Goal: Task Accomplishment & Management: Complete application form

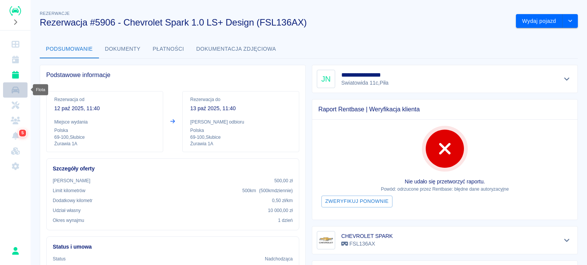
drag, startPoint x: 22, startPoint y: 92, endPoint x: 32, endPoint y: 92, distance: 10.3
click at [22, 92] on link "Flota" at bounding box center [15, 89] width 24 height 15
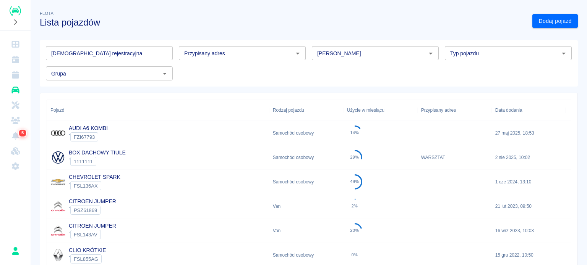
click at [343, 52] on input "[PERSON_NAME]" at bounding box center [369, 54] width 110 height 10
click at [333, 84] on li "Peugeot" at bounding box center [371, 82] width 125 height 13
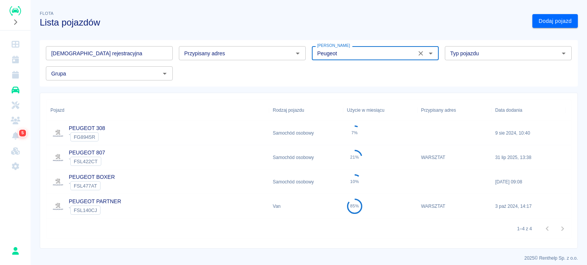
type input "Peugeot"
click at [154, 151] on div "PEUGEOT 807 ` FSL422CT" at bounding box center [158, 158] width 222 height 24
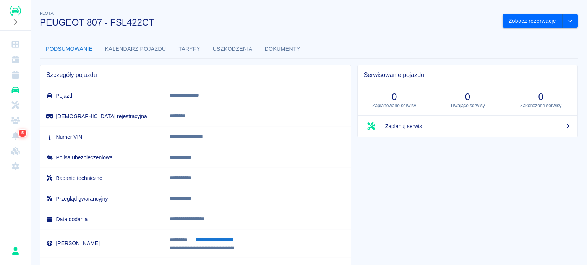
click at [205, 137] on p "**********" at bounding box center [249, 137] width 159 height 8
copy p "**********"
click at [248, 122] on td "********" at bounding box center [256, 116] width 187 height 21
click at [19, 86] on icon "Flota" at bounding box center [16, 90] width 10 height 8
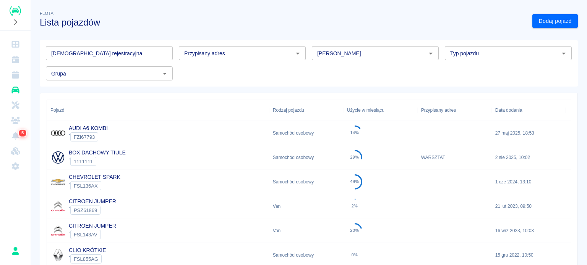
click at [14, 90] on icon "Flota" at bounding box center [15, 90] width 8 height 7
click at [17, 76] on icon "Rezerwacje" at bounding box center [15, 75] width 7 height 8
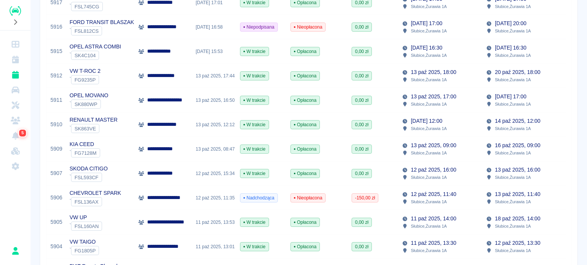
scroll to position [153, 0]
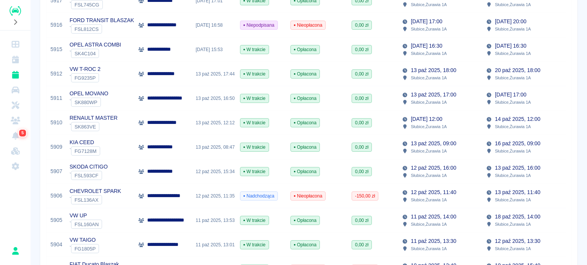
click at [126, 197] on div "CHEVROLET SPARK ` FSL136AX" at bounding box center [100, 196] width 69 height 24
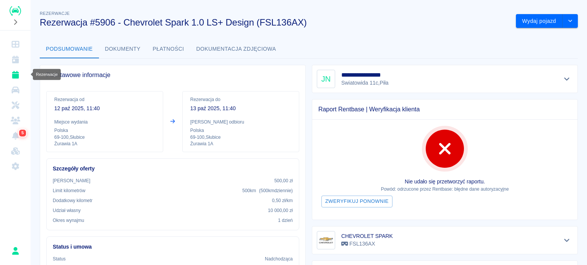
click at [19, 76] on icon "Rezerwacje" at bounding box center [16, 75] width 10 height 8
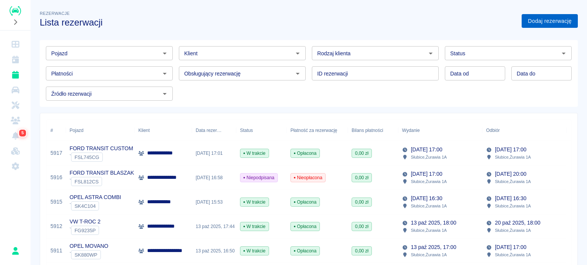
click at [533, 15] on link "Dodaj rezerwację" at bounding box center [549, 21] width 56 height 14
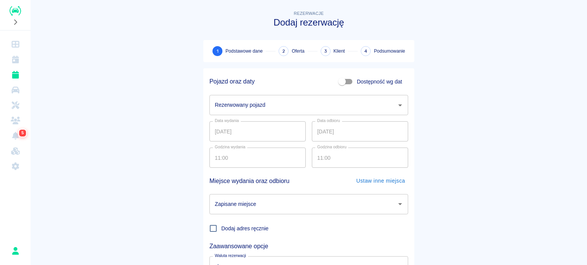
click at [287, 99] on input "Rezerwowany pojazd" at bounding box center [303, 105] width 180 height 13
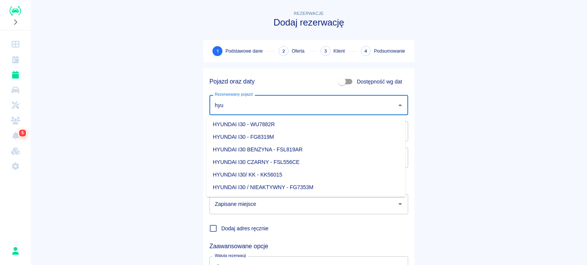
click at [290, 135] on li "HYUNDAI I30 - FG8319M" at bounding box center [306, 137] width 199 height 13
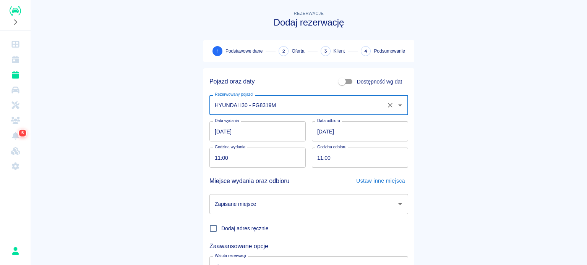
type input "HYUNDAI I30 - FG8319M"
click at [317, 130] on input "[DATE]" at bounding box center [360, 131] width 96 height 20
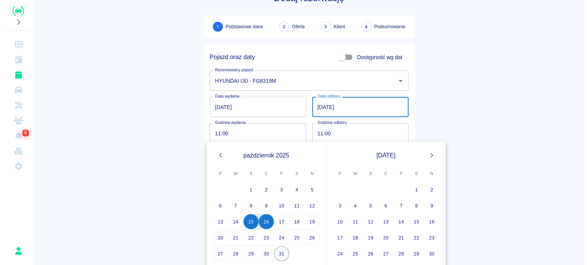
scroll to position [38, 0]
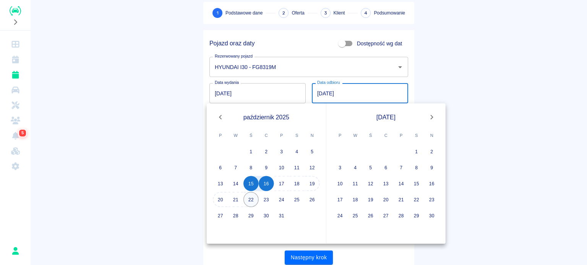
click at [257, 200] on button "22" at bounding box center [250, 199] width 15 height 15
type input "[DATE]"
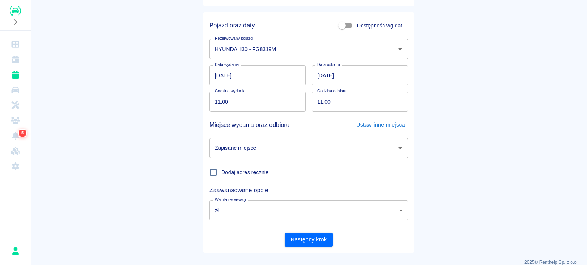
scroll to position [66, 0]
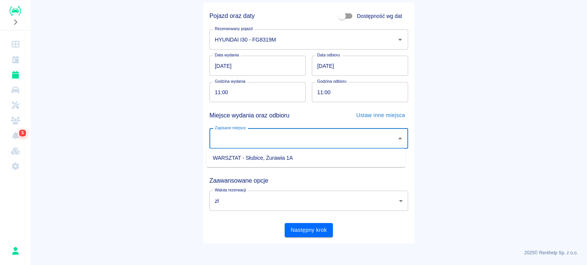
click at [260, 134] on input "Zapisane miejsce" at bounding box center [303, 138] width 180 height 13
click at [263, 157] on li "WARSZTAT - Słubice, Żurawia 1A" at bounding box center [306, 158] width 199 height 13
type input "WARSZTAT - Słubice, Żurawia 1A"
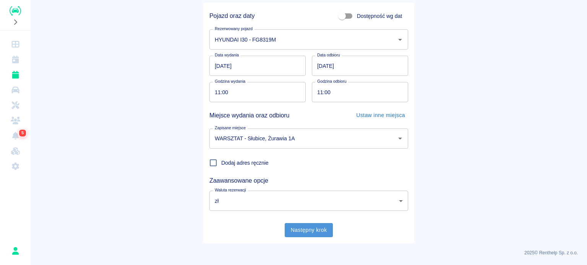
click at [306, 229] on button "Następny krok" at bounding box center [309, 230] width 49 height 14
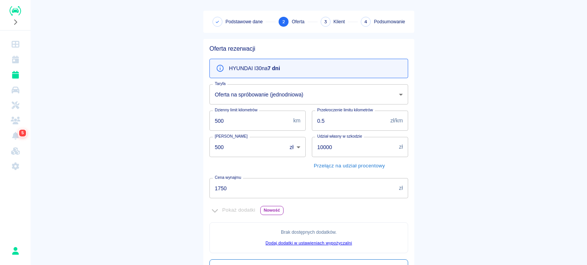
scroll to position [76, 0]
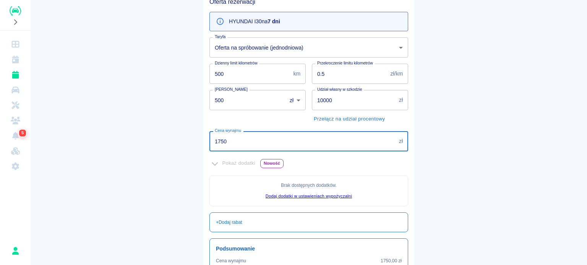
click at [249, 133] on input "1750" at bounding box center [302, 141] width 186 height 20
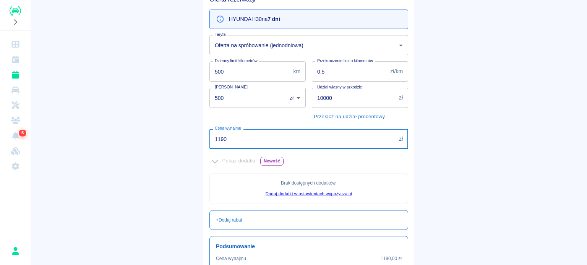
scroll to position [175, 0]
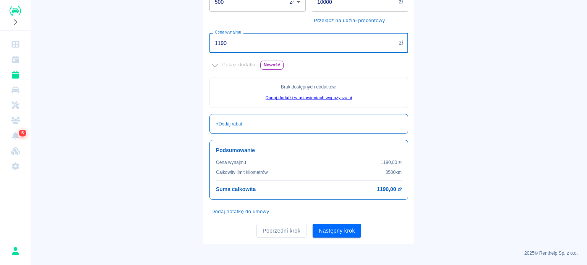
type input "1190"
click at [327, 238] on div "Oferta rezerwacji HYUNDAI I30 na 7 dni Taryfa Oferta na spróbowanie (jednodniow…" at bounding box center [308, 68] width 211 height 351
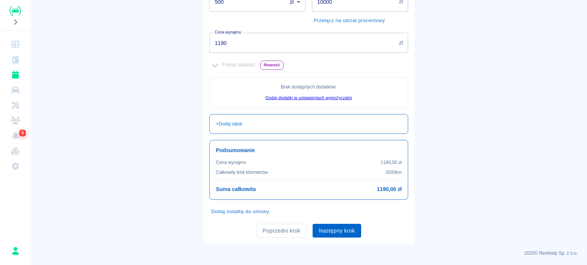
click at [329, 233] on button "Następny krok" at bounding box center [336, 231] width 49 height 14
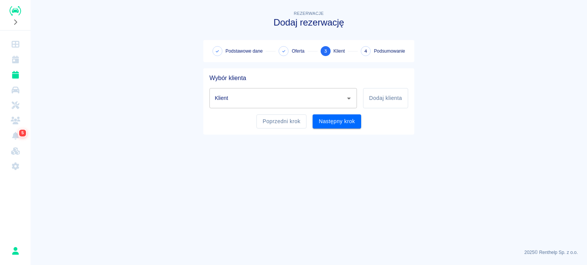
click at [234, 96] on input "Klient" at bounding box center [277, 98] width 129 height 13
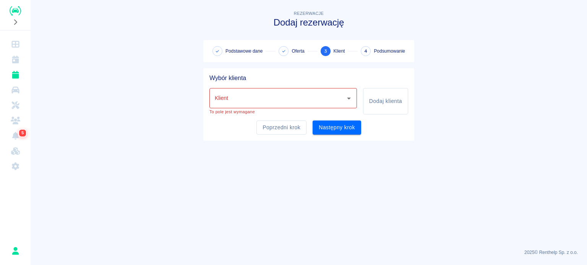
click at [483, 230] on main "Rezerwacje Dodaj rezerwację Podstawowe dane Oferta 3 Klient 4 Podsumowanie Wybó…" at bounding box center [309, 126] width 556 height 234
click at [283, 129] on button "Poprzedni krok" at bounding box center [281, 128] width 50 height 14
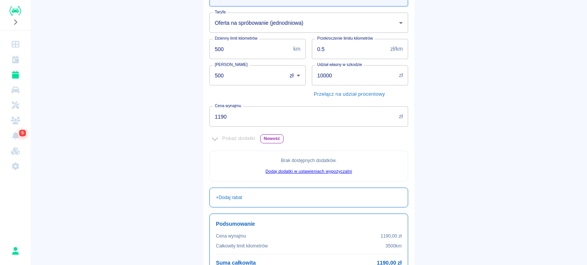
scroll to position [115, 0]
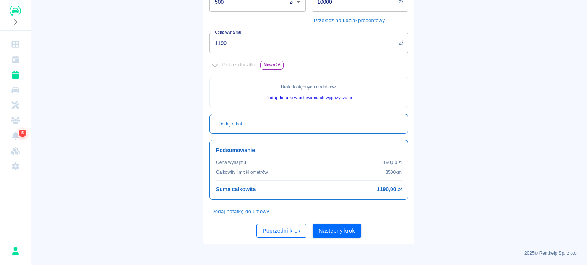
click at [272, 234] on button "Poprzedni krok" at bounding box center [281, 231] width 50 height 14
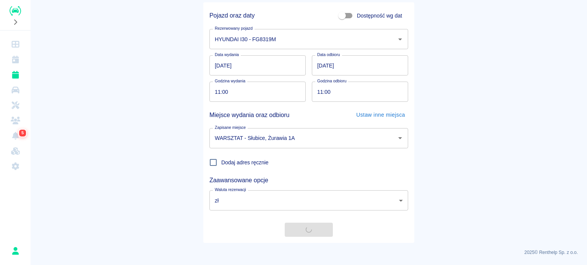
scroll to position [66, 0]
click at [315, 62] on input "[DATE]" at bounding box center [360, 66] width 96 height 20
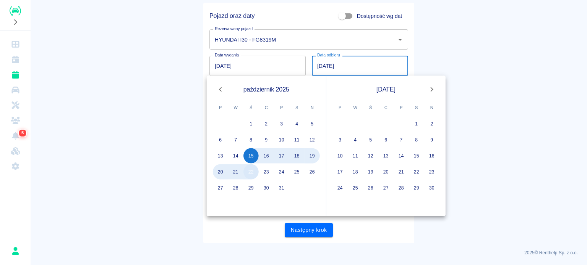
click at [257, 171] on button "22" at bounding box center [250, 172] width 15 height 15
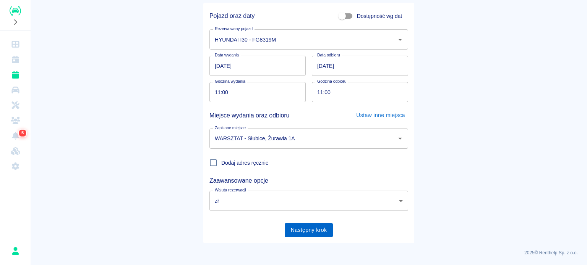
click at [293, 232] on button "Następny krok" at bounding box center [309, 230] width 49 height 14
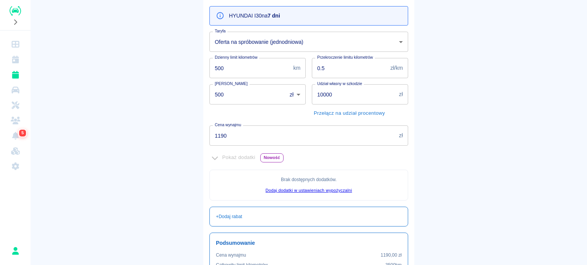
scroll to position [60, 0]
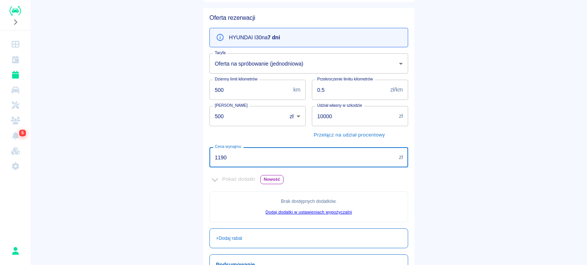
click at [337, 155] on input "1190" at bounding box center [302, 157] width 186 height 20
type input "1200"
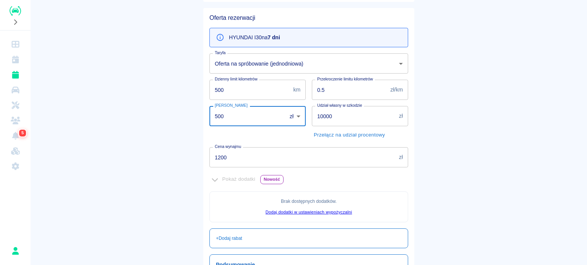
click at [237, 117] on input "500" at bounding box center [245, 116] width 72 height 20
type input "0"
click at [457, 178] on main "Rezerwacje Dodaj rezerwację Podstawowe dane 2 Oferta 3 Klient 4 Podsumowanie Of…" at bounding box center [309, 154] width 556 height 410
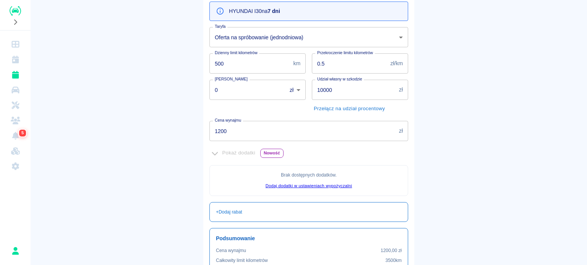
scroll to position [175, 0]
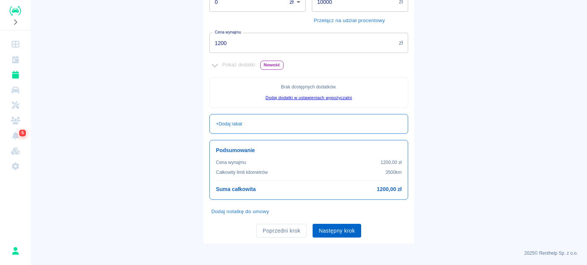
click at [346, 226] on button "Następny krok" at bounding box center [336, 231] width 49 height 14
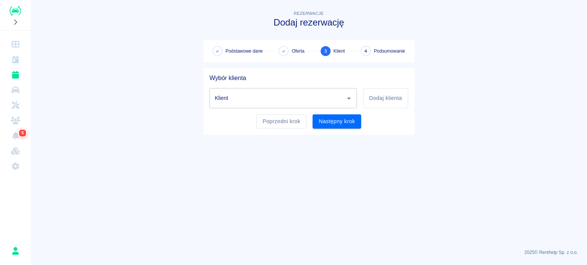
scroll to position [0, 0]
click at [247, 101] on input "Klient" at bounding box center [277, 98] width 129 height 13
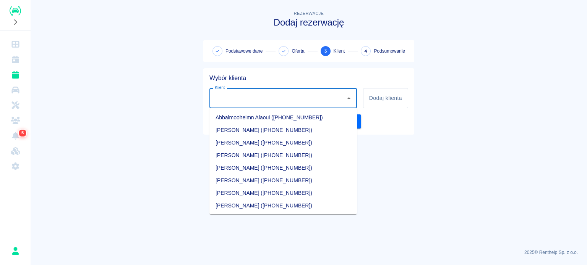
click at [131, 116] on main "Rezerwacje Dodaj rezerwację Podstawowe dane Oferta 3 Klient 4 Podsumowanie Wybó…" at bounding box center [309, 126] width 556 height 234
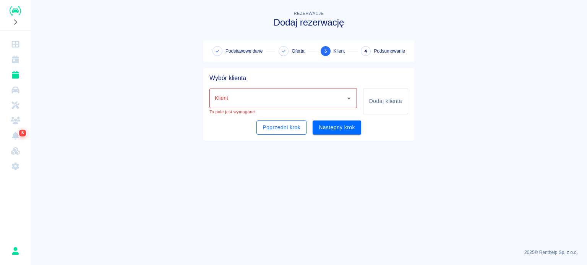
click at [289, 130] on button "Poprzedni krok" at bounding box center [281, 128] width 50 height 14
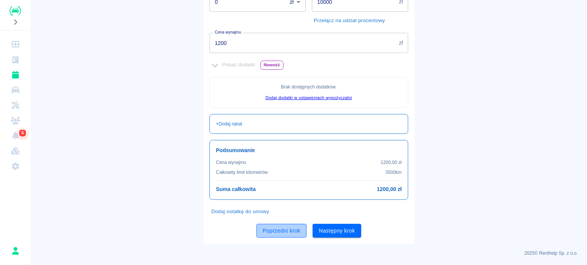
click at [277, 235] on button "Poprzedni krok" at bounding box center [281, 231] width 50 height 14
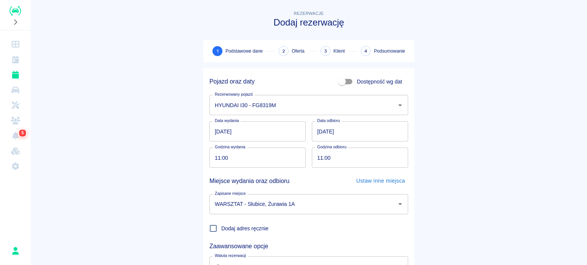
click at [386, 133] on input "[DATE]" at bounding box center [360, 131] width 96 height 20
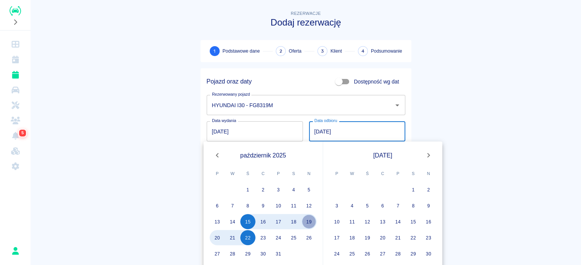
click at [310, 223] on button "19" at bounding box center [308, 221] width 15 height 15
type input "[DATE]"
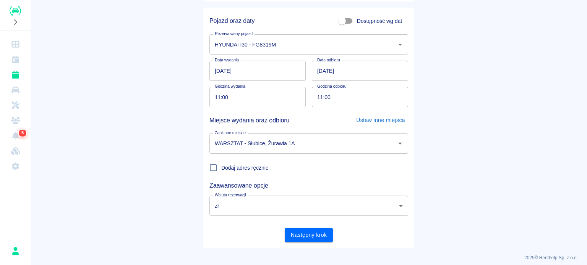
scroll to position [66, 0]
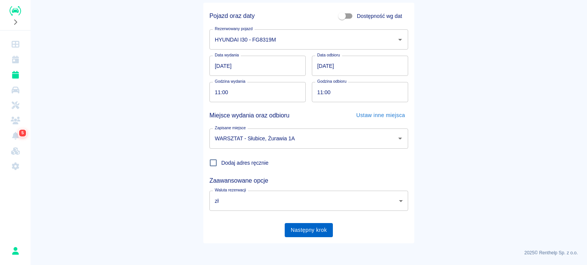
click at [293, 224] on button "Następny krok" at bounding box center [309, 230] width 49 height 14
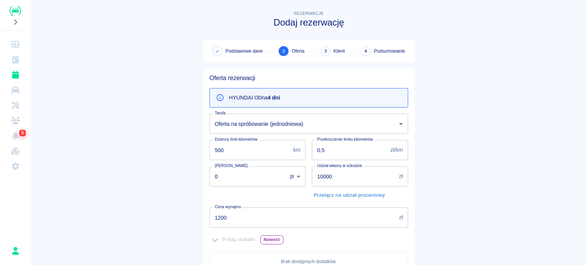
click at [293, 223] on input "1200" at bounding box center [302, 218] width 186 height 20
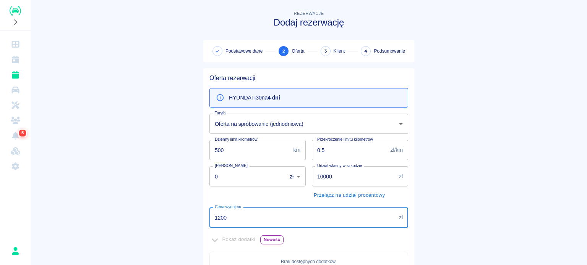
click at [293, 223] on input "1200" at bounding box center [302, 218] width 186 height 20
type input "850"
click at [231, 206] on label "Cena wynajmu" at bounding box center [228, 207] width 26 height 6
click at [231, 208] on input "850" at bounding box center [302, 218] width 186 height 20
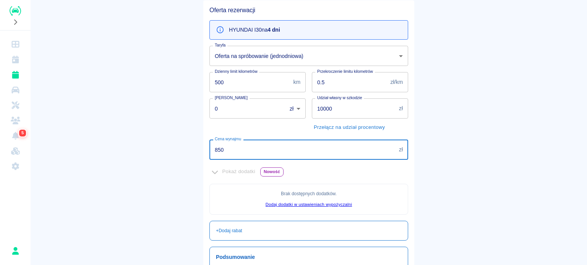
scroll to position [175, 0]
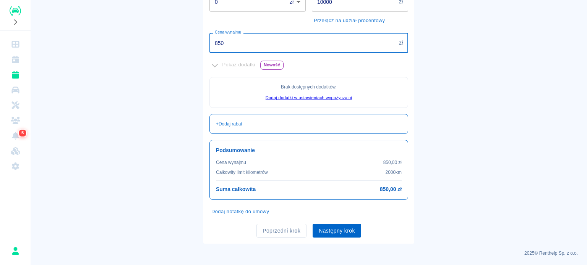
click at [347, 230] on button "Następny krok" at bounding box center [336, 231] width 49 height 14
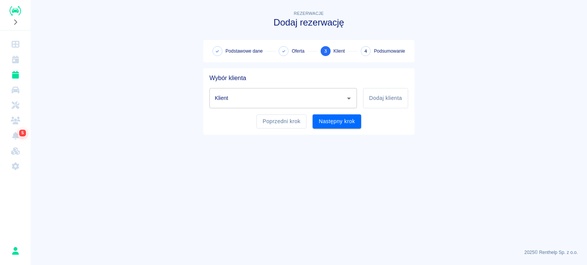
click at [226, 89] on div "Klient" at bounding box center [282, 98] width 147 height 20
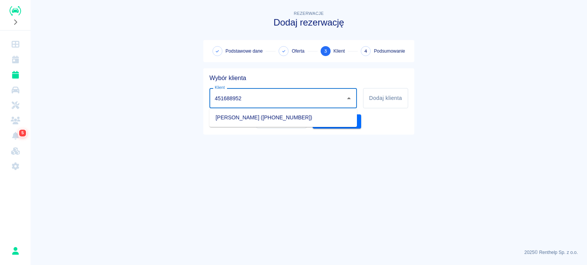
click at [249, 121] on li "[PERSON_NAME] ([PHONE_NUMBER])" at bounding box center [282, 118] width 147 height 13
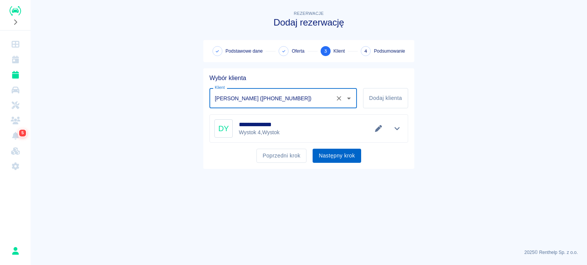
type input "[PERSON_NAME] ([PHONE_NUMBER])"
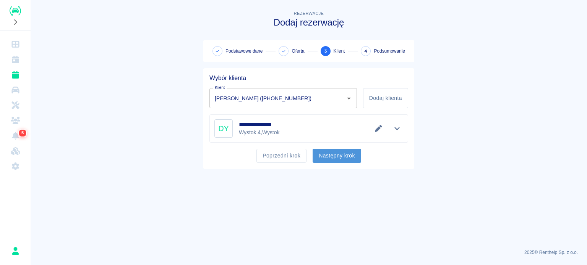
click at [336, 154] on button "Następny krok" at bounding box center [336, 156] width 49 height 14
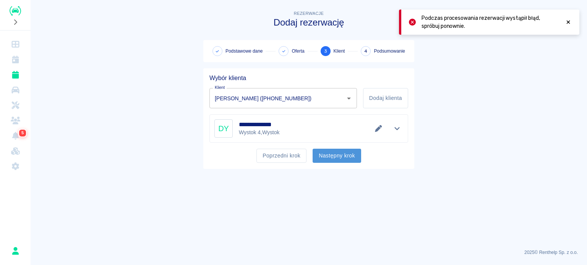
click at [342, 157] on button "Następny krok" at bounding box center [336, 156] width 49 height 14
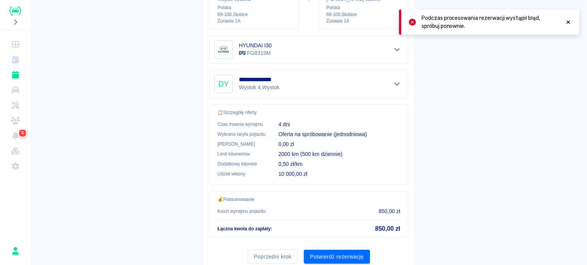
scroll to position [145, 0]
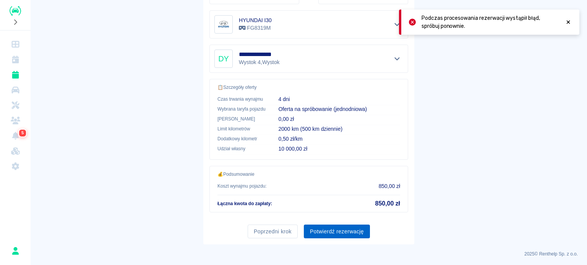
click at [328, 231] on button "Potwierdź rezerwację" at bounding box center [337, 232] width 66 height 14
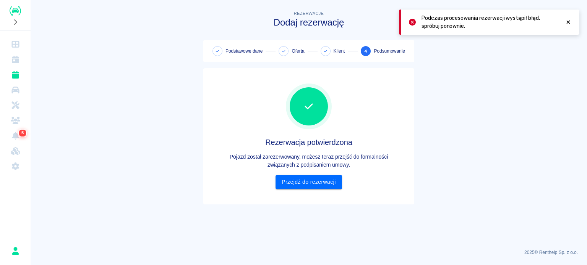
scroll to position [0, 0]
click at [332, 186] on link "Przejdź do rezerwacji" at bounding box center [308, 182] width 66 height 14
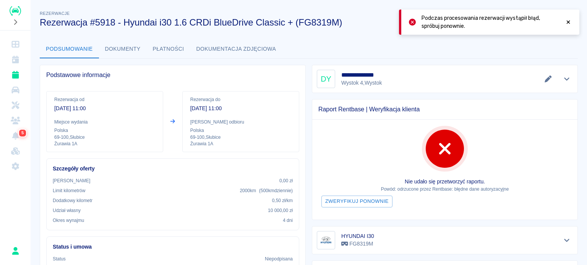
click at [565, 26] on div at bounding box center [568, 22] width 7 height 16
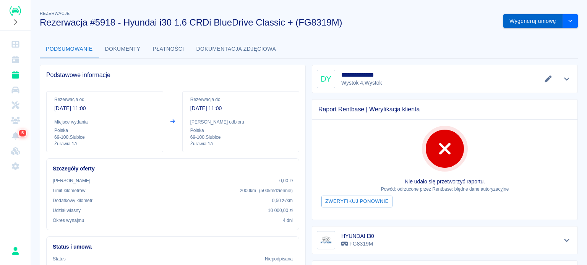
click at [531, 25] on button "Wygeneruj umowę" at bounding box center [532, 21] width 59 height 14
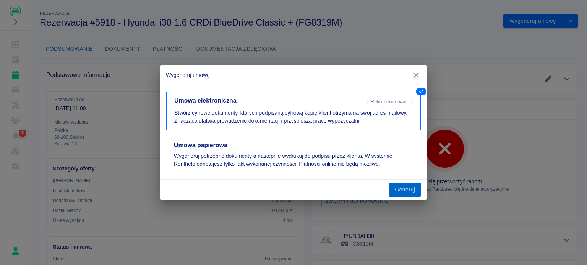
click at [400, 186] on button "Generuj" at bounding box center [404, 190] width 32 height 14
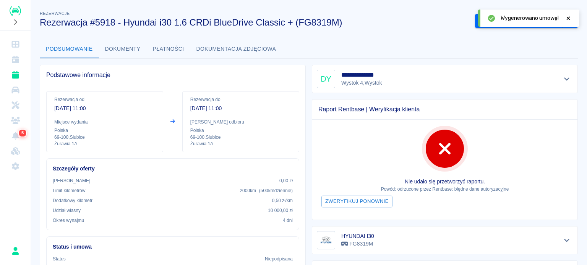
click at [568, 16] on icon at bounding box center [568, 18] width 7 height 5
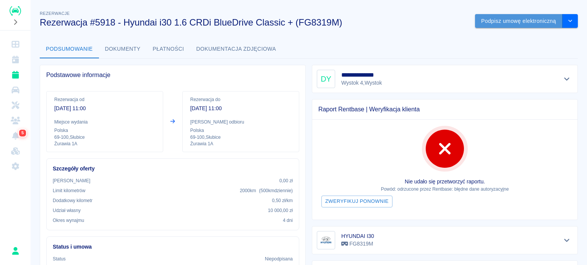
click at [528, 18] on button "Podpisz umowę elektroniczną" at bounding box center [518, 21] width 87 height 14
